Goal: Find specific page/section: Find specific page/section

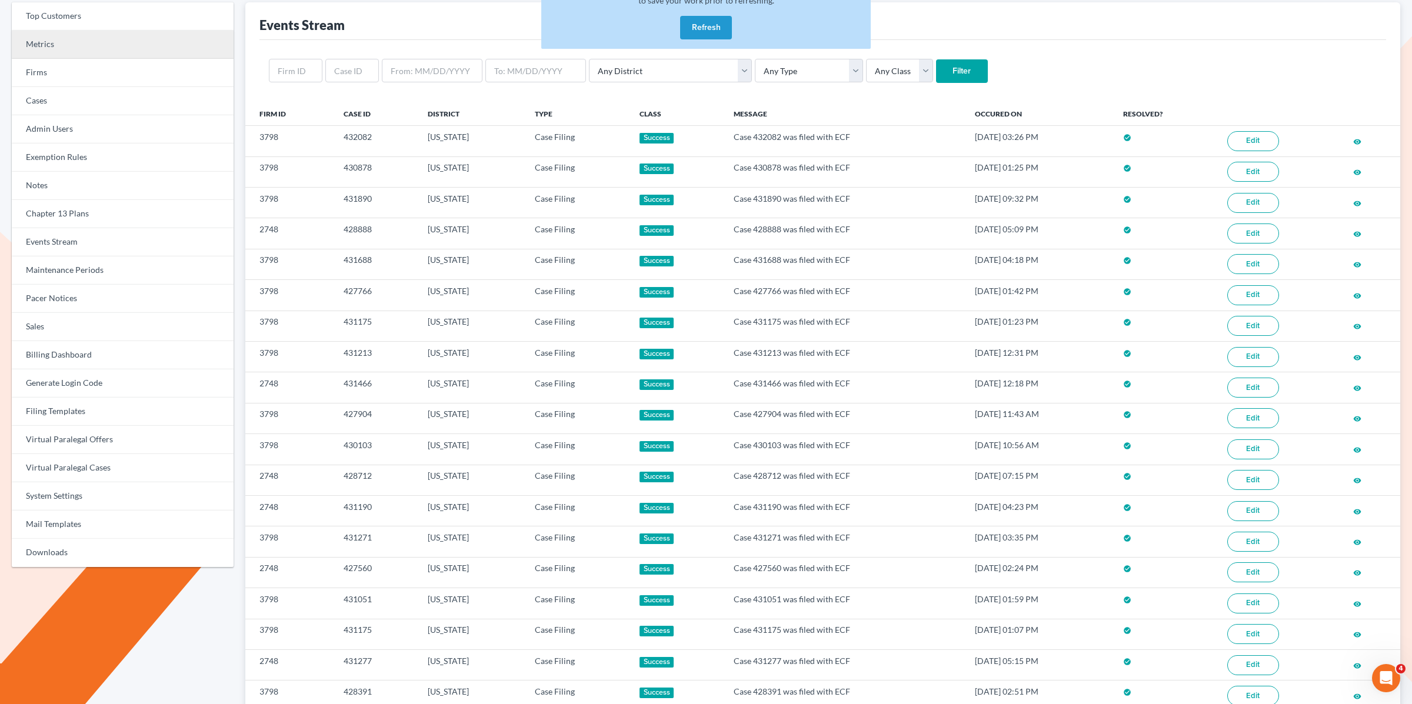
scroll to position [69, 0]
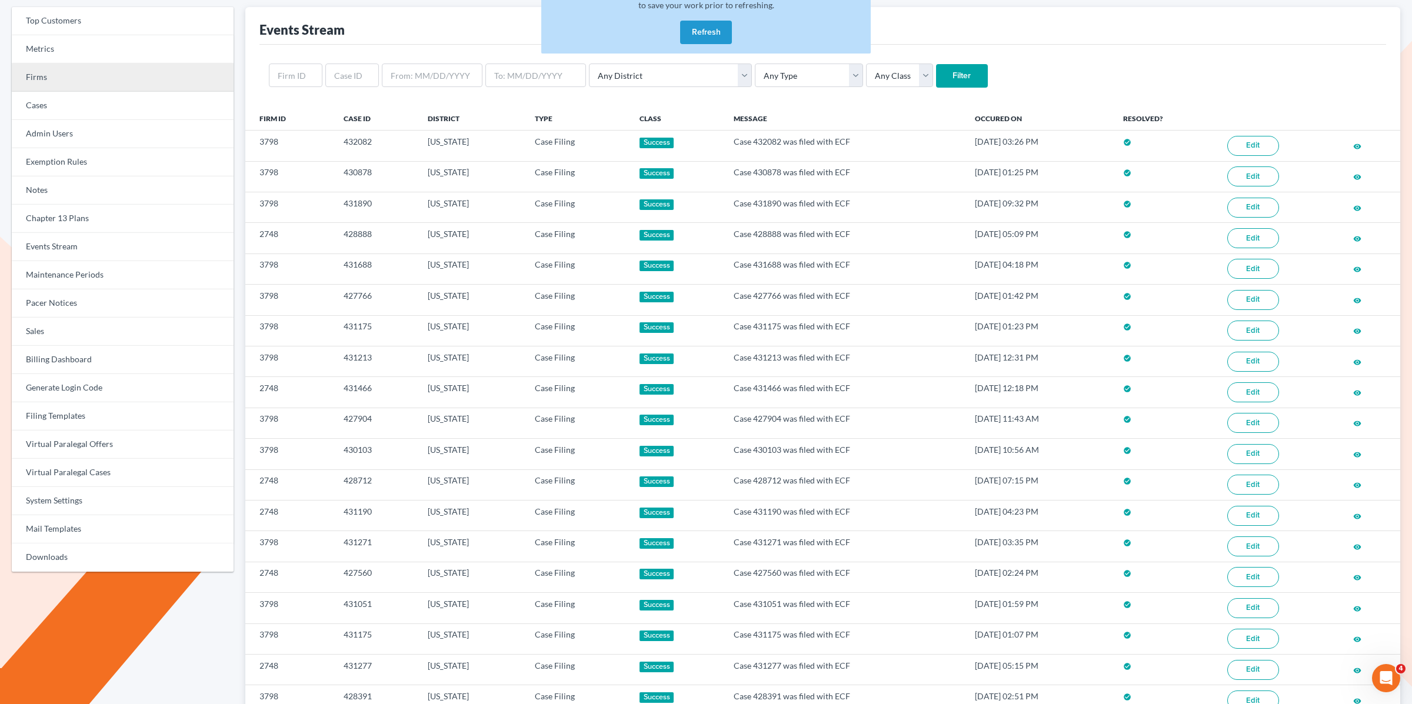
click at [39, 81] on link "Firms" at bounding box center [123, 78] width 222 height 28
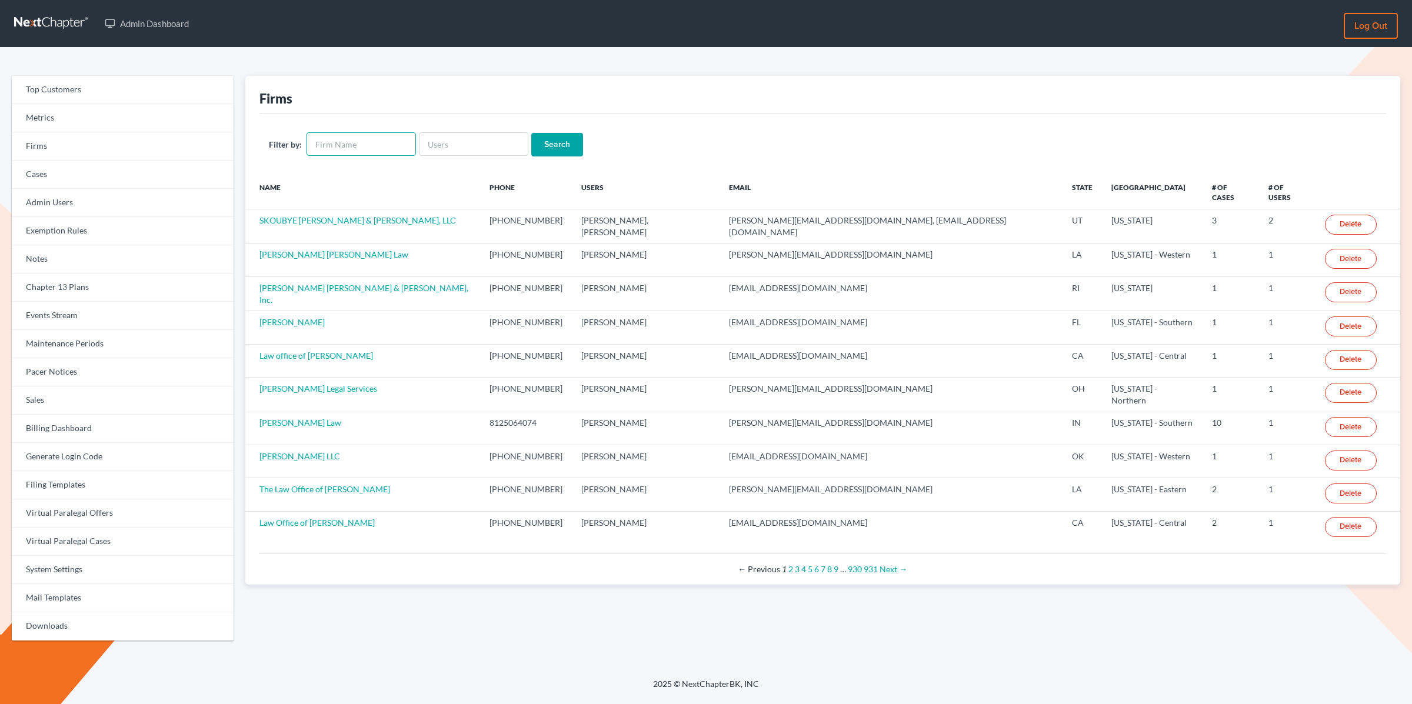
click at [358, 143] on input "text" at bounding box center [361, 144] width 109 height 24
type input "[DEMOGRAPHIC_DATA]"
click at [531, 133] on input "Search" at bounding box center [557, 145] width 52 height 24
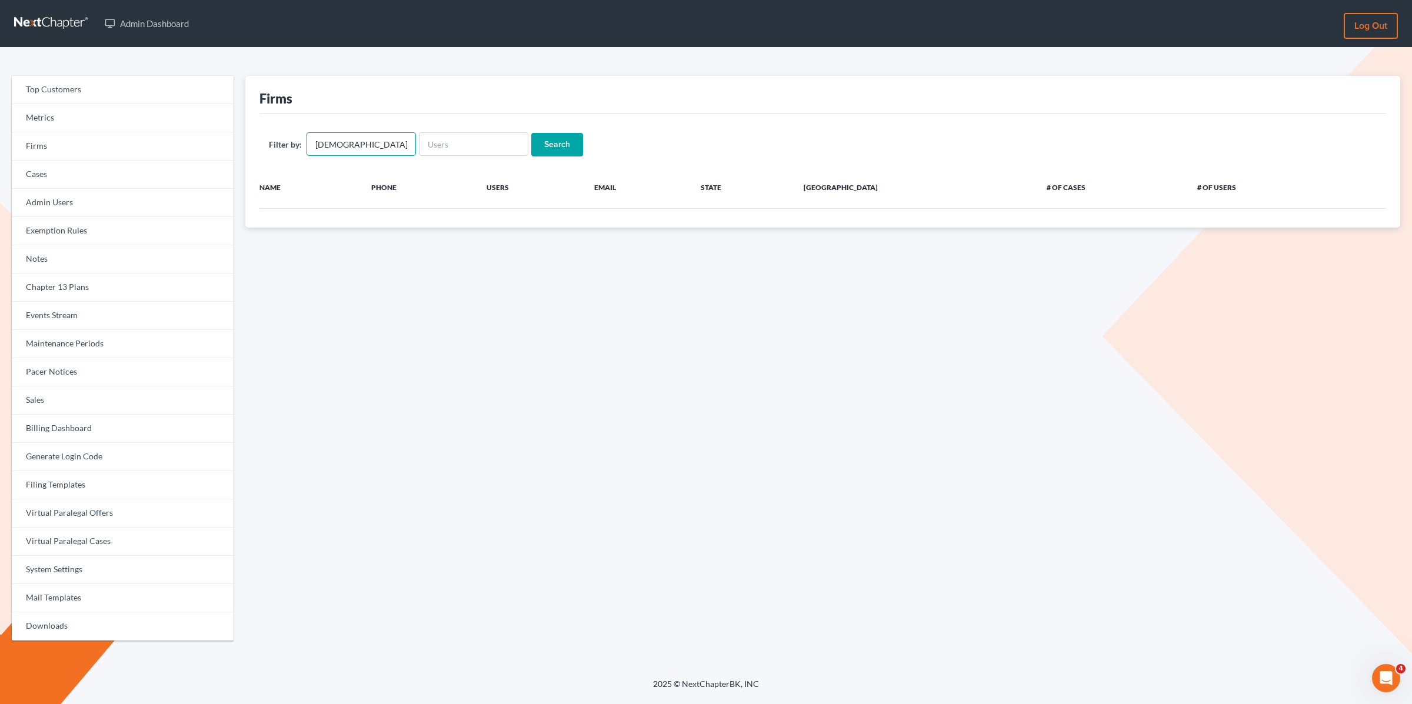
click at [320, 146] on input "cristiaan" at bounding box center [361, 144] width 109 height 24
type input "[PERSON_NAME]"
click at [531, 133] on input "Search" at bounding box center [557, 145] width 52 height 24
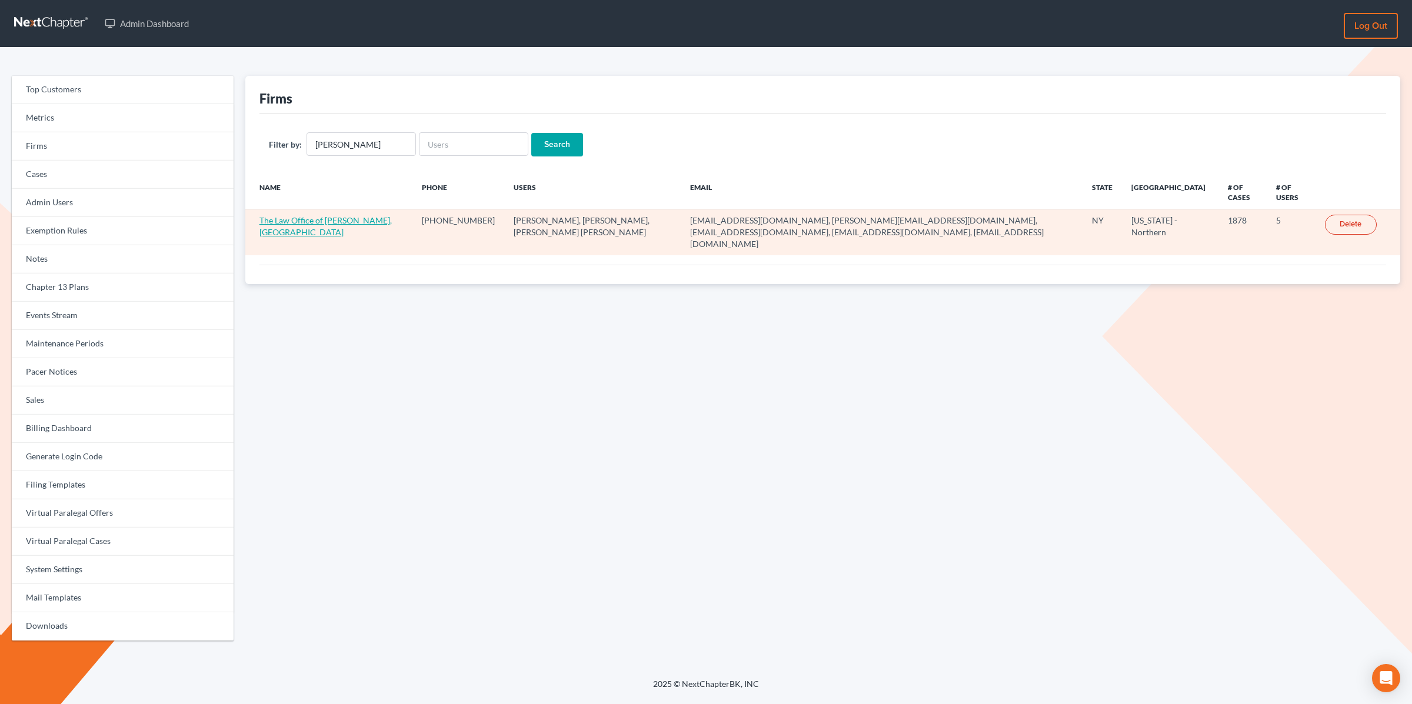
click at [286, 235] on link "The Law Office of Christiaan Van Niekerk, PLLC" at bounding box center [325, 226] width 132 height 22
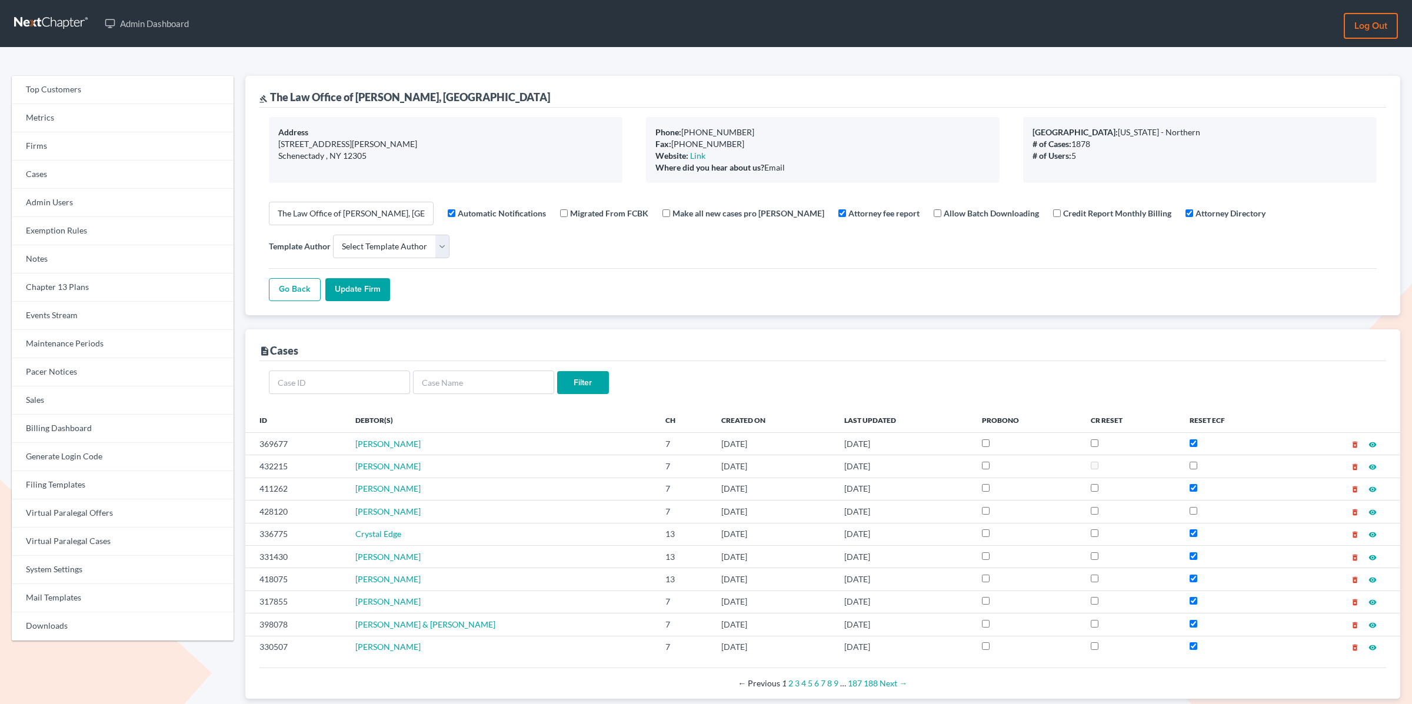
select select
